Goal: Task Accomplishment & Management: Manage account settings

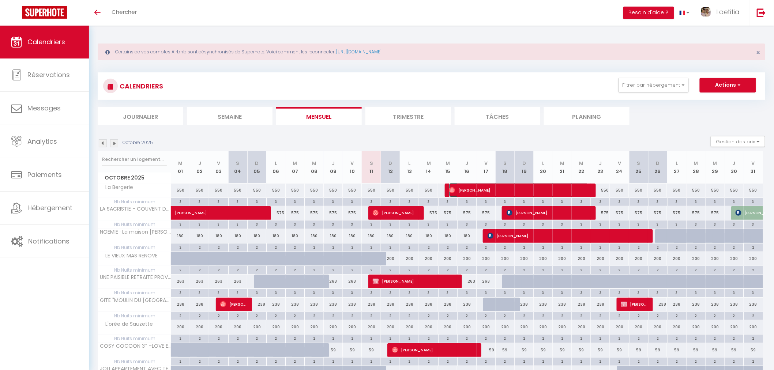
click at [494, 189] on span "Hamish Payne" at bounding box center [518, 190] width 139 height 14
select select "OK"
select select "0"
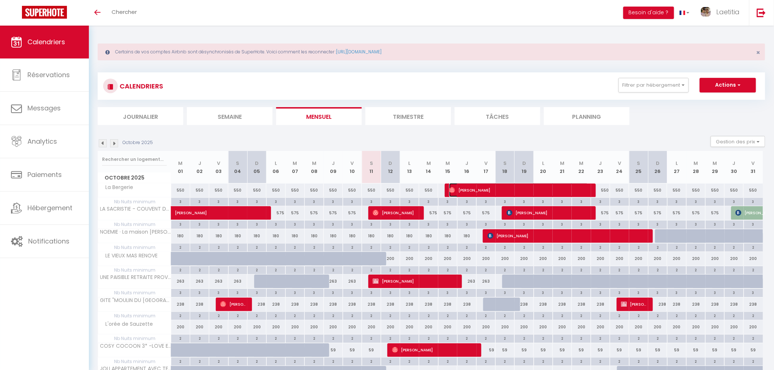
select select "1"
select select
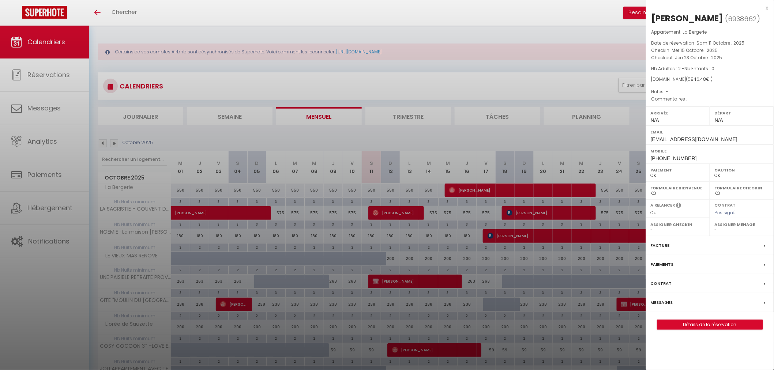
click at [666, 303] on label "Messages" at bounding box center [661, 303] width 22 height 8
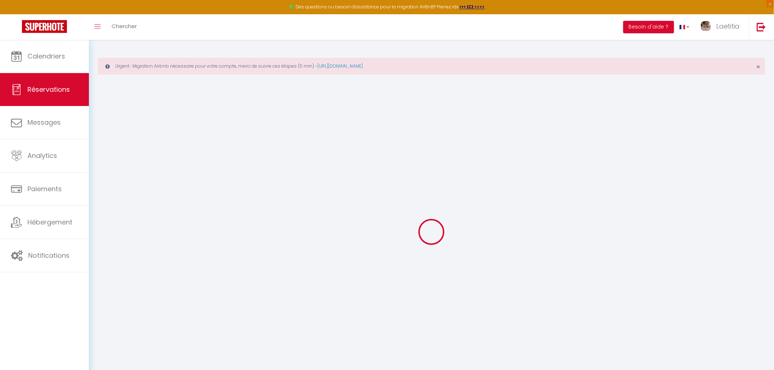
select select
checkbox input "false"
select select
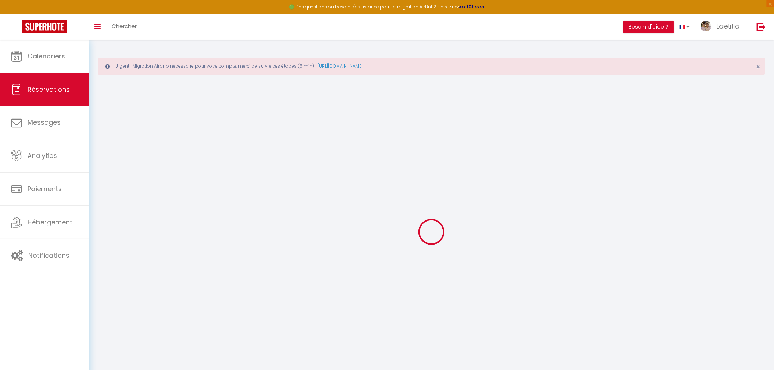
select select
checkbox input "false"
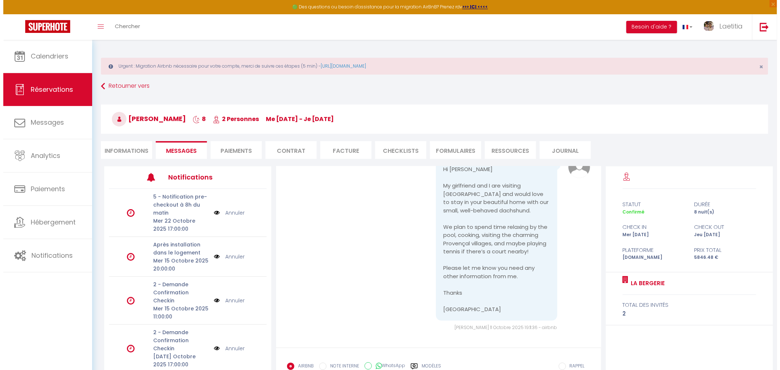
scroll to position [50, 0]
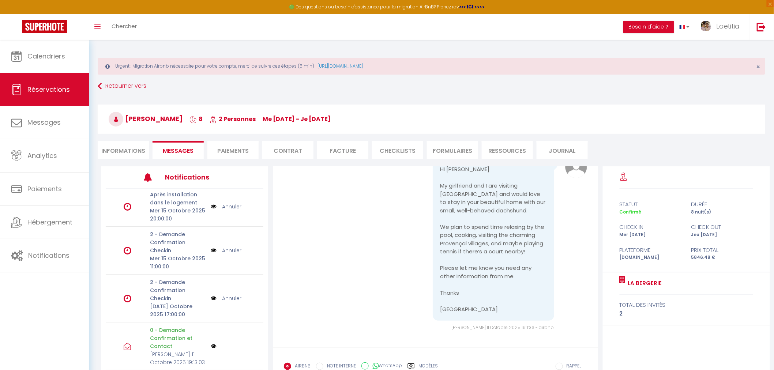
click at [211, 346] on img at bounding box center [214, 346] width 6 height 6
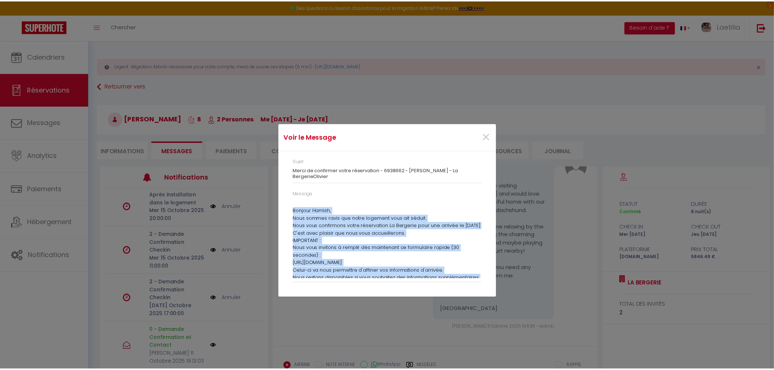
scroll to position [78, 0]
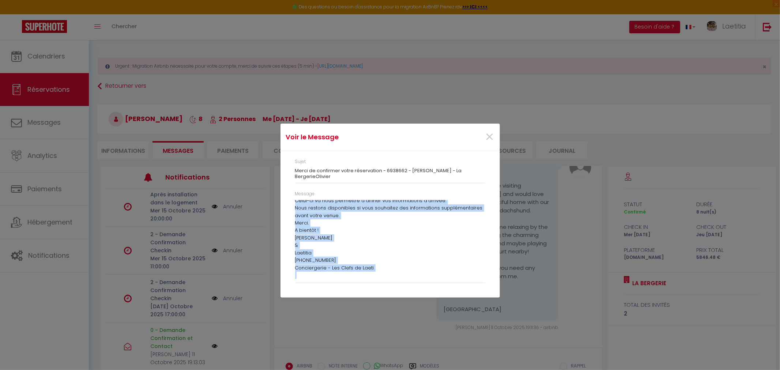
drag, startPoint x: 295, startPoint y: 211, endPoint x: 424, endPoint y: 294, distance: 153.5
click at [424, 294] on div "Sujet Merci de confirmer votre réservation - 6938662 - Hamish Payne - La Berger…" at bounding box center [389, 224] width 219 height 147
copy div "Bonjour Hamish, Nous sommes ravis que notre logement vous ait séduit. Nous vous…"
drag, startPoint x: 491, startPoint y: 133, endPoint x: 483, endPoint y: 129, distance: 9.2
click at [491, 133] on span "×" at bounding box center [489, 137] width 9 height 22
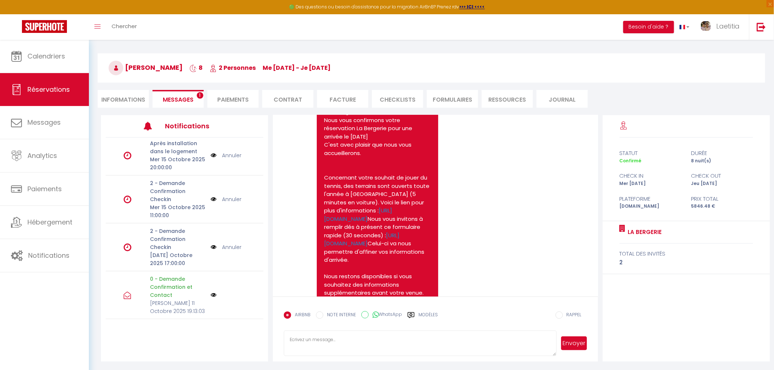
scroll to position [488, 0]
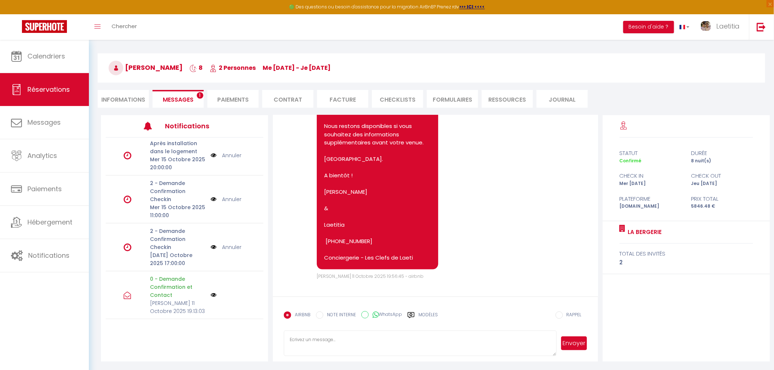
click at [127, 101] on li "Informations" at bounding box center [123, 99] width 51 height 18
select select
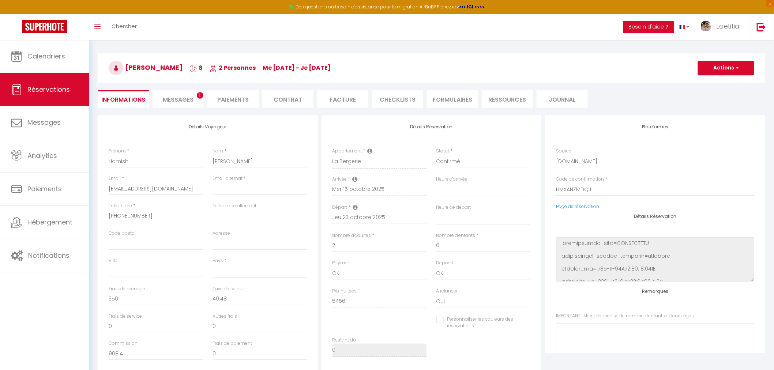
select select
checkbox input "false"
select select
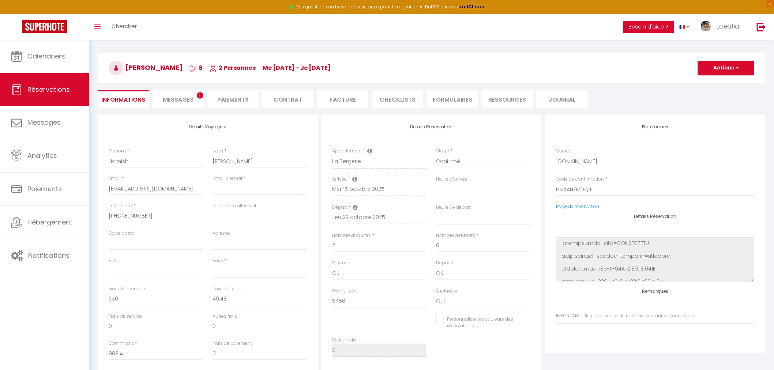
select select
checkbox input "false"
select select
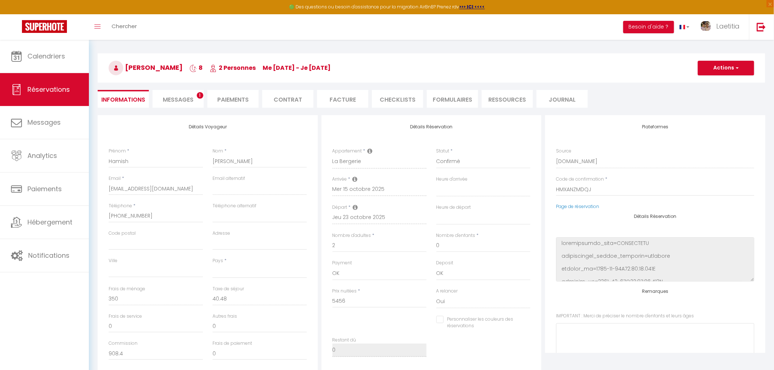
select select
checkbox input "false"
click at [59, 53] on span "Calendriers" at bounding box center [46, 56] width 38 height 9
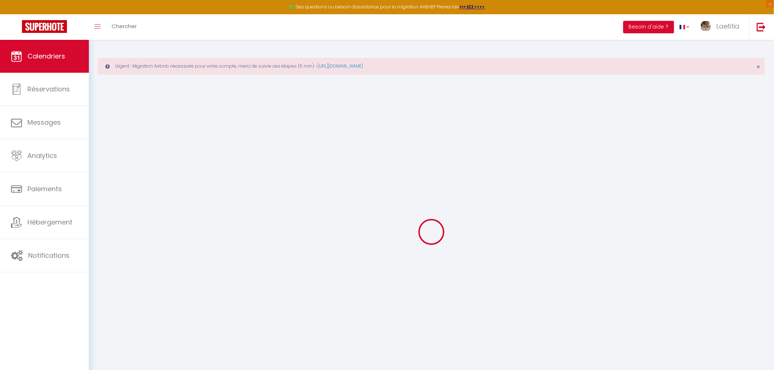
select select
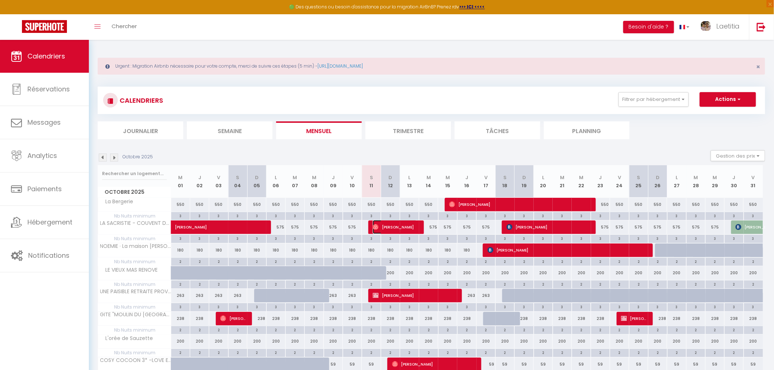
click at [401, 224] on span "[PERSON_NAME]" at bounding box center [395, 227] width 44 height 14
select select "OK"
select select "1"
select select "0"
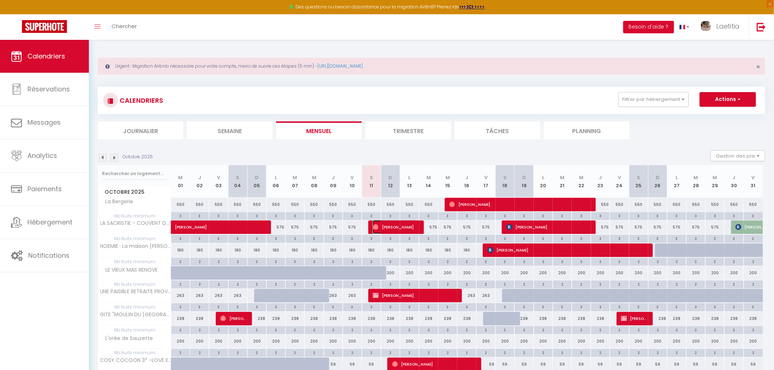
select select "1"
select select
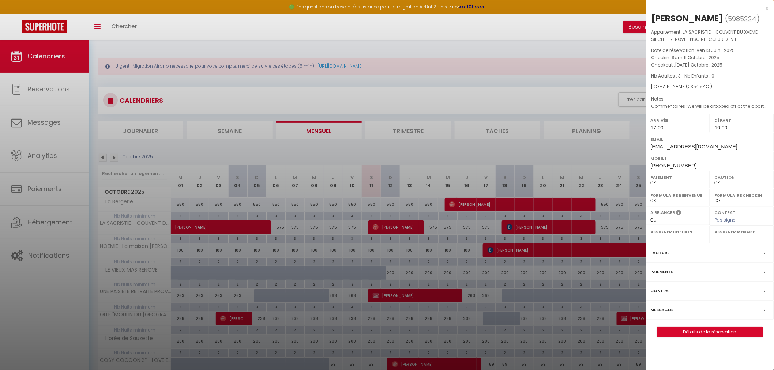
click at [671, 308] on label "Messages" at bounding box center [661, 310] width 22 height 8
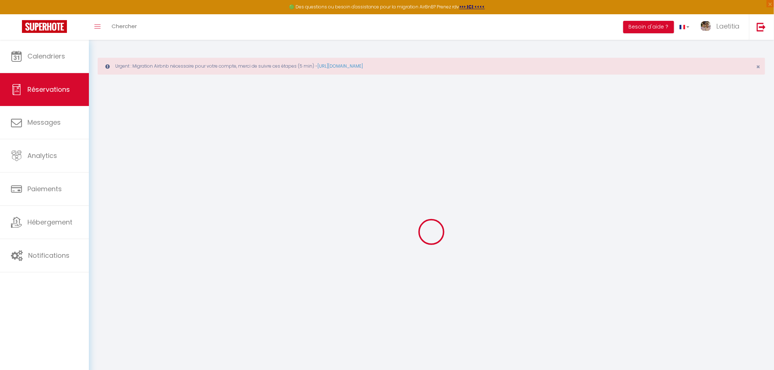
select select
checkbox input "false"
type âges\)0 "We will be dropped off at the apartment after a day tour/transfer. For departur…"
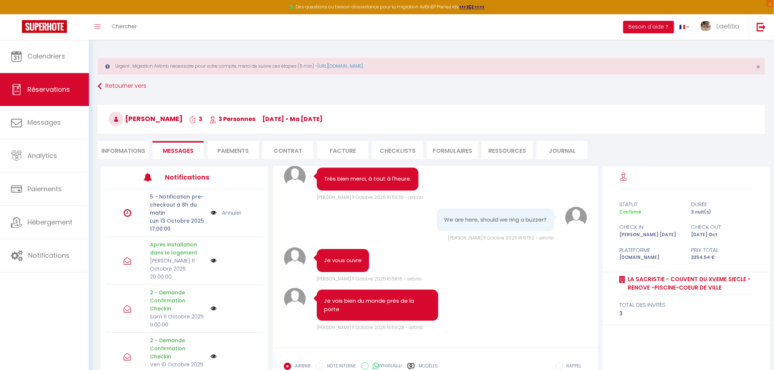
click at [211, 258] on img at bounding box center [214, 261] width 6 height 6
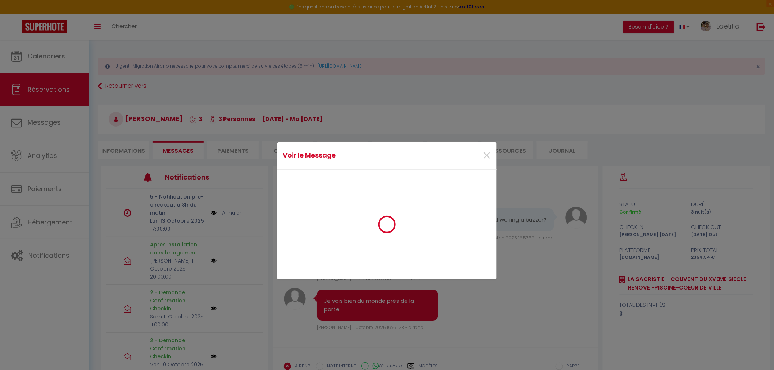
scroll to position [2291, 0]
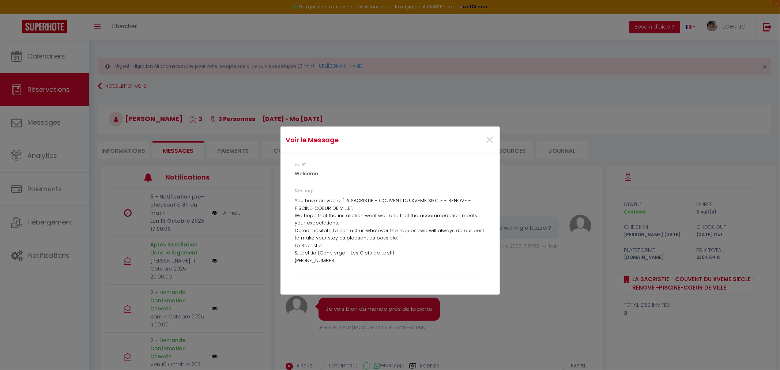
drag, startPoint x: 338, startPoint y: 260, endPoint x: 283, endPoint y: 194, distance: 86.2
click at [283, 194] on div "Sujet Welcome Message You have arrived at "LA SACRISTIE - COUVENT DU XVEME SIEC…" at bounding box center [389, 224] width 219 height 141
click at [350, 249] on p "La Sacristie" at bounding box center [390, 245] width 190 height 7
click at [337, 262] on p "+336 62 65 18 95" at bounding box center [390, 260] width 190 height 7
drag, startPoint x: 337, startPoint y: 261, endPoint x: 290, endPoint y: 203, distance: 74.4
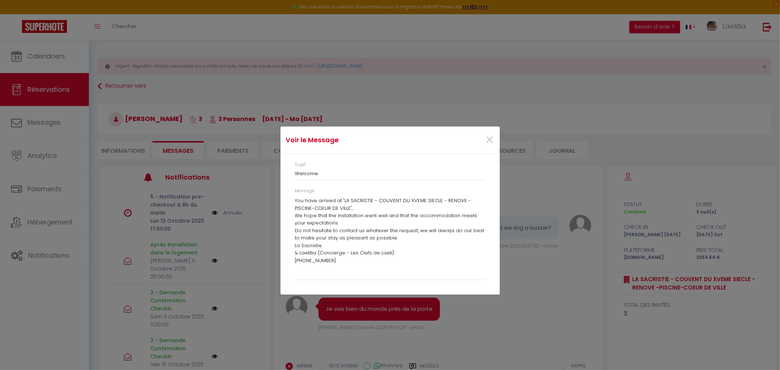
click at [290, 203] on div "Message You have arrived at "LA SACRISTIE - COUVENT DU XVEME SIECLE - RENOVE -P…" at bounding box center [390, 238] width 200 height 100
copy div "You have arrived at "LA SACRISTIE - COUVENT DU XVEME SIECLE - RENOVE -PISCINE-C…"
click at [488, 136] on span "×" at bounding box center [489, 140] width 9 height 22
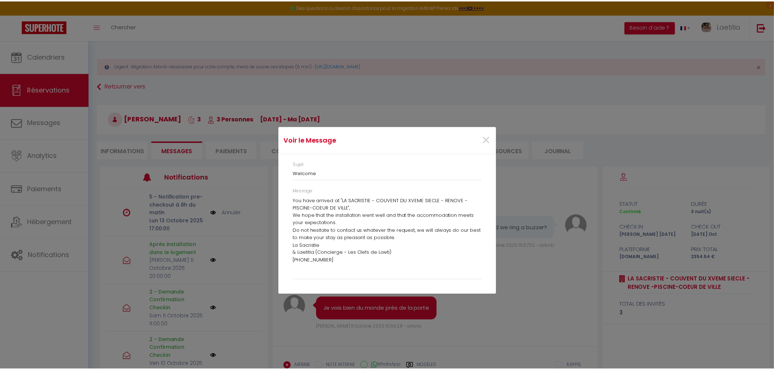
scroll to position [2316, 0]
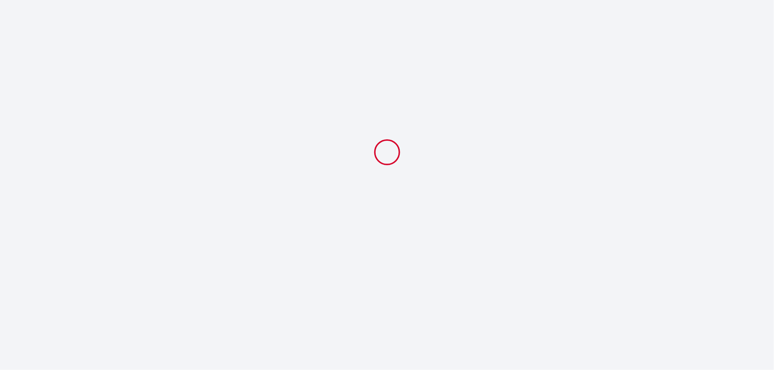
select select
